Goal: Understand site structure

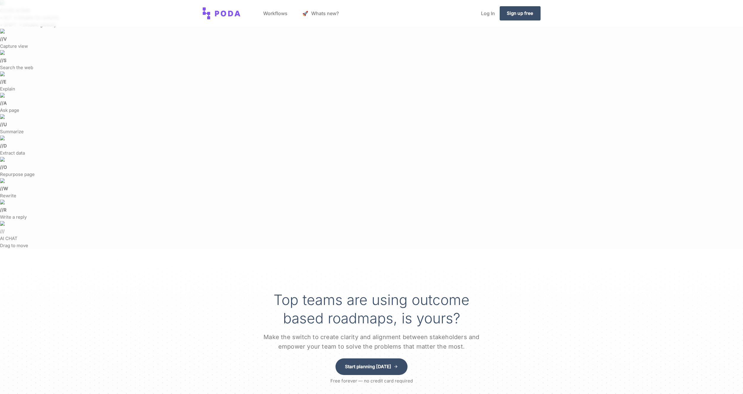
click at [275, 12] on link "Workflows" at bounding box center [275, 13] width 34 height 23
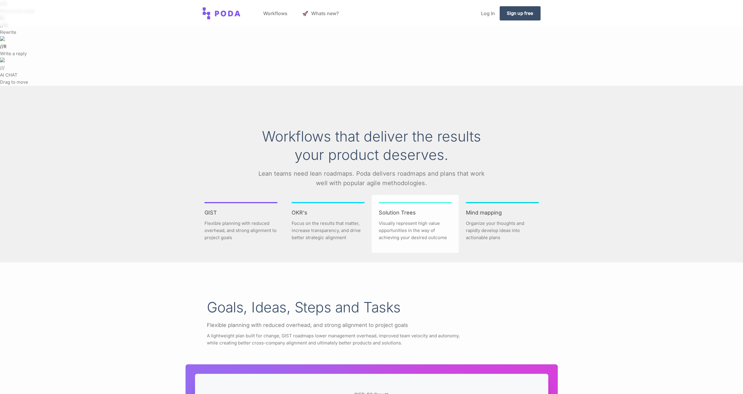
scroll to position [164, 0]
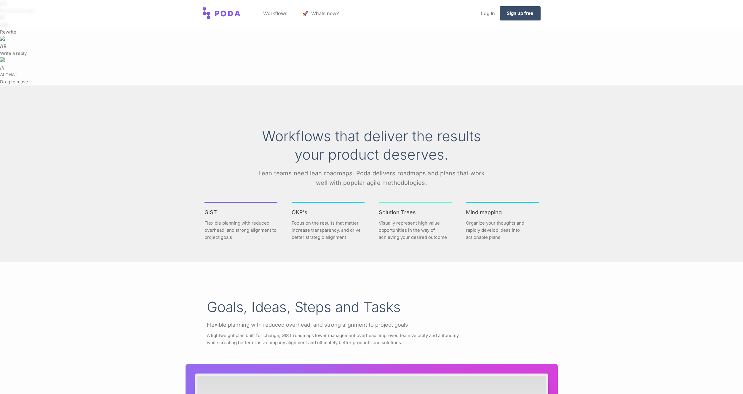
drag, startPoint x: 485, startPoint y: 514, endPoint x: 304, endPoint y: 474, distance: 185.4
drag, startPoint x: 262, startPoint y: 472, endPoint x: 455, endPoint y: 456, distance: 193.7
drag, startPoint x: 336, startPoint y: 481, endPoint x: 333, endPoint y: 489, distance: 8.6
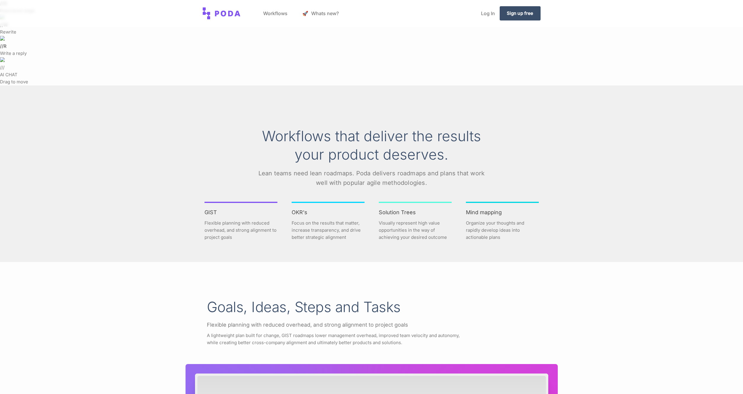
drag, startPoint x: 362, startPoint y: 485, endPoint x: 365, endPoint y: 474, distance: 11.5
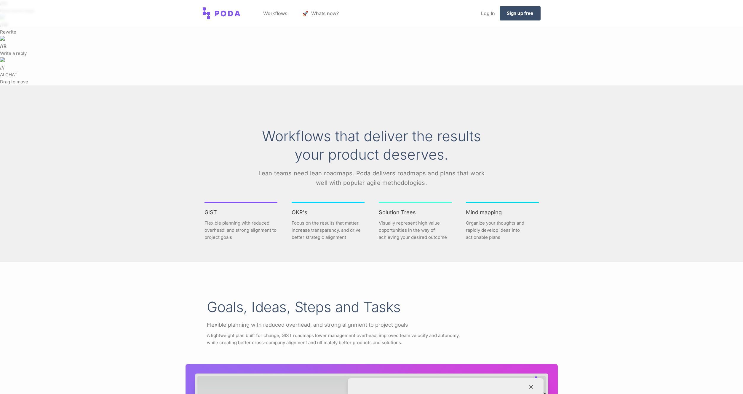
click at [531, 384] on icon at bounding box center [531, 386] width 6 height 6
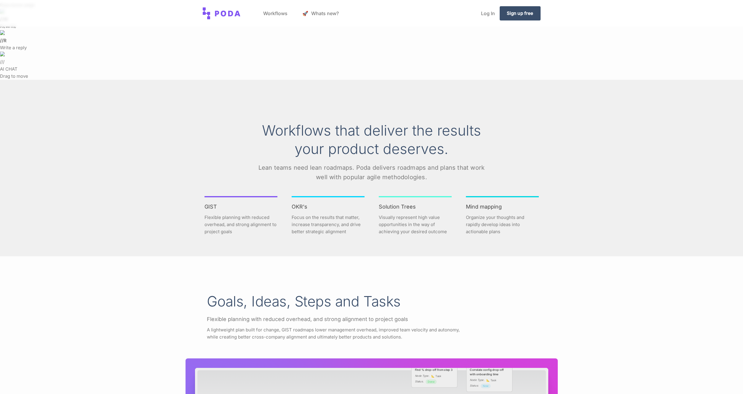
scroll to position [172, 0]
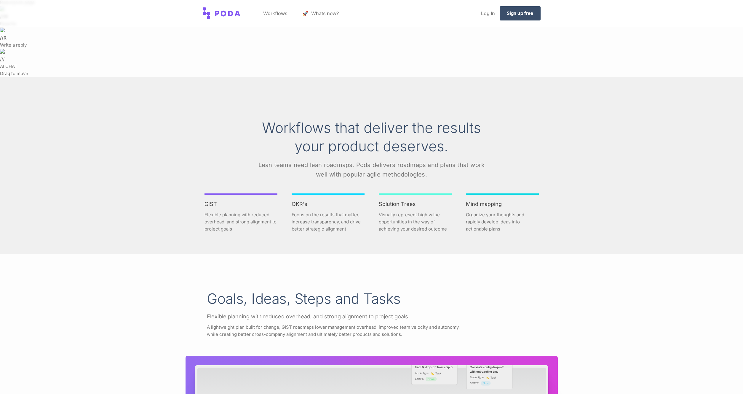
click at [597, 222] on html "CLOSE AI BAR • ALT → Disable for website • SHIFT → Disable globally // V Captur…" at bounding box center [371, 25] width 743 height 394
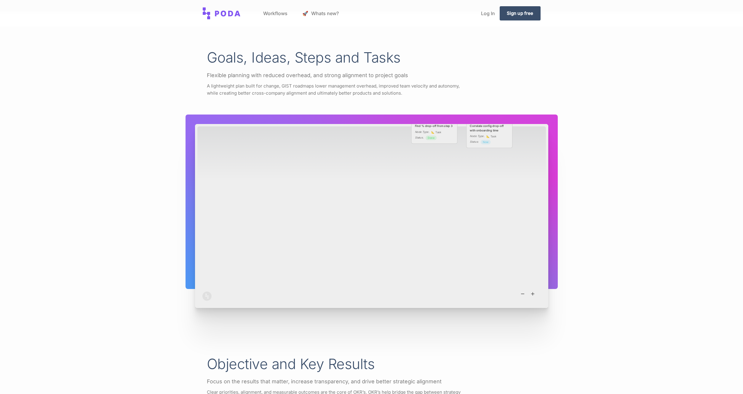
scroll to position [302, 0]
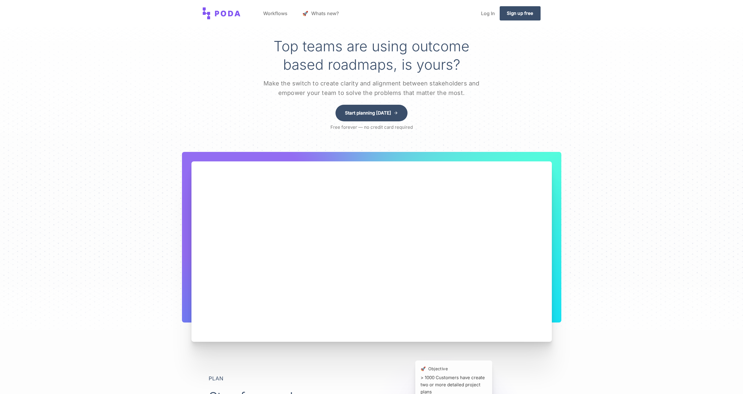
scroll to position [108, 0]
